Goal: Check status

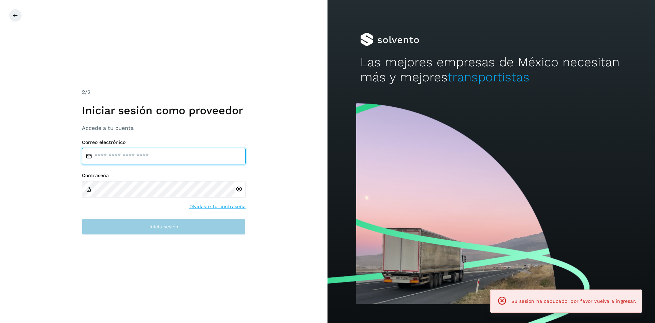
type input "**********"
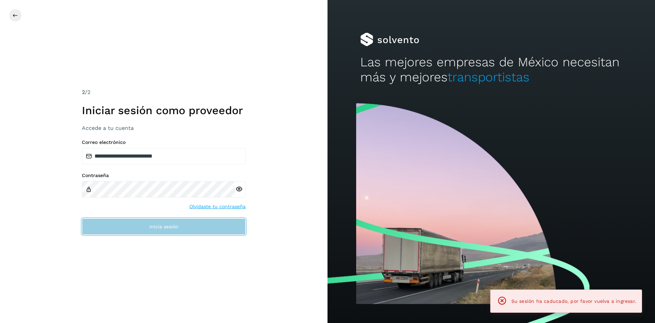
click at [139, 228] on button "Inicia sesión" at bounding box center [164, 226] width 164 height 16
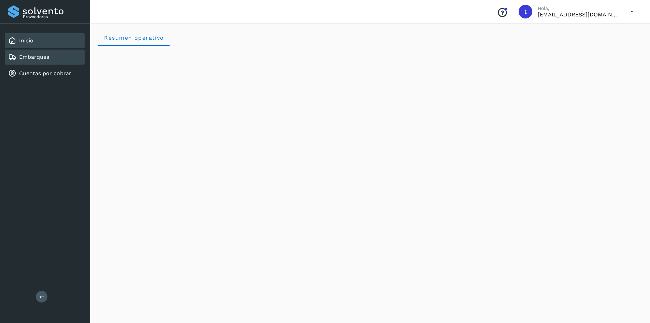
click at [27, 54] on link "Embarques" at bounding box center [34, 57] width 30 height 6
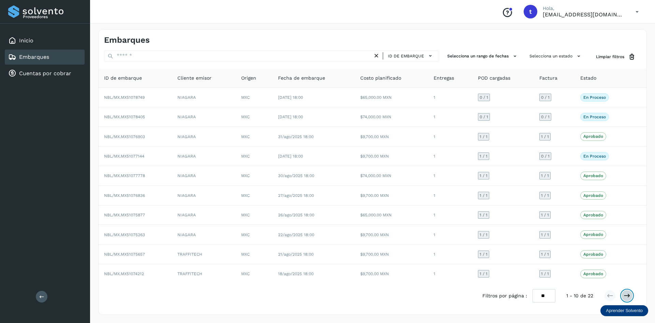
click at [628, 296] on icon at bounding box center [627, 295] width 7 height 7
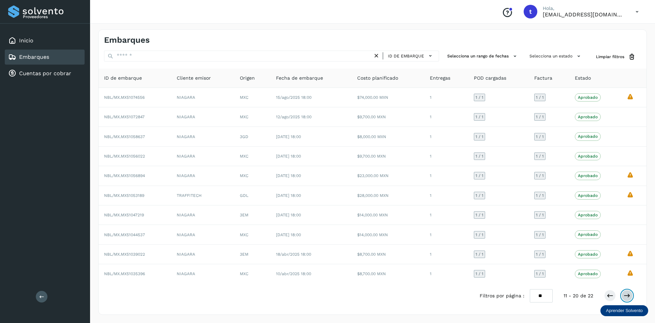
click at [628, 295] on icon at bounding box center [627, 295] width 7 height 7
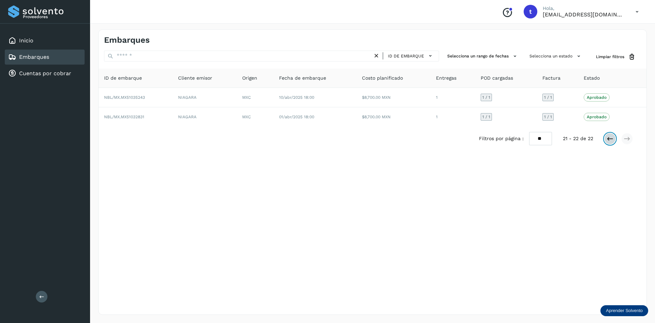
click at [608, 139] on icon at bounding box center [610, 138] width 7 height 7
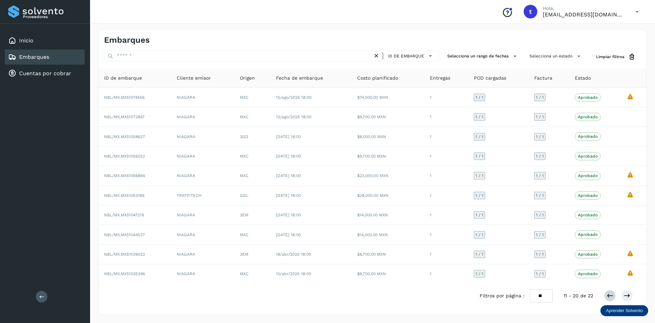
click at [608, 139] on div "Aprobado Verifica el estado de la factura o entregas asociadas a este embarque" at bounding box center [595, 136] width 41 height 8
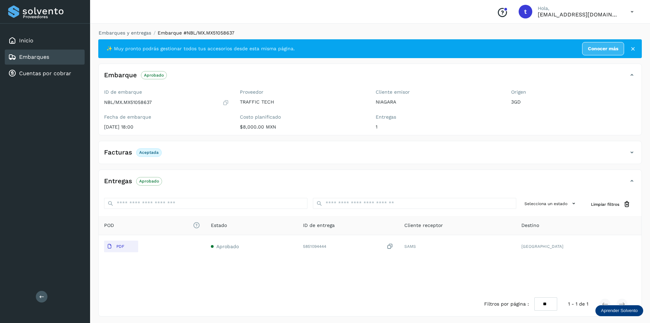
click at [35, 51] on div "Embarques" at bounding box center [45, 56] width 80 height 15
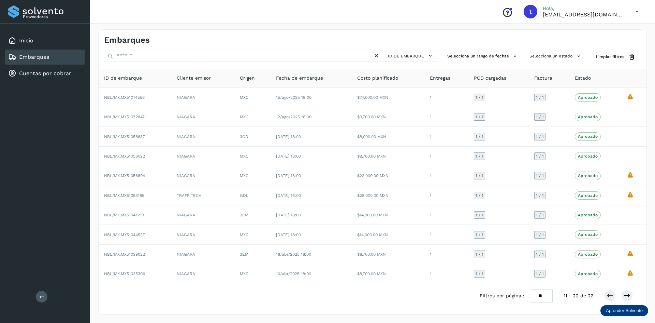
click at [39, 55] on link "Embarques" at bounding box center [34, 57] width 30 height 6
click at [611, 295] on icon at bounding box center [610, 295] width 7 height 7
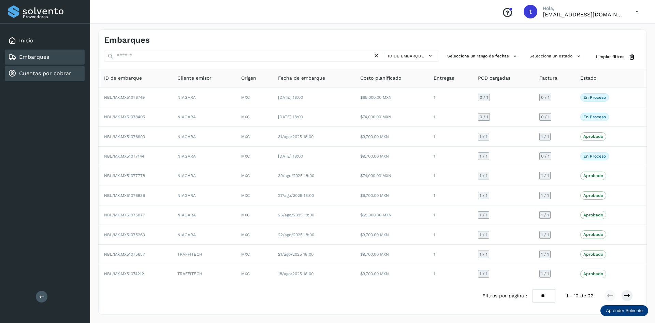
click at [28, 72] on link "Cuentas por cobrar" at bounding box center [45, 73] width 52 height 6
